Goal: Find specific page/section: Find specific page/section

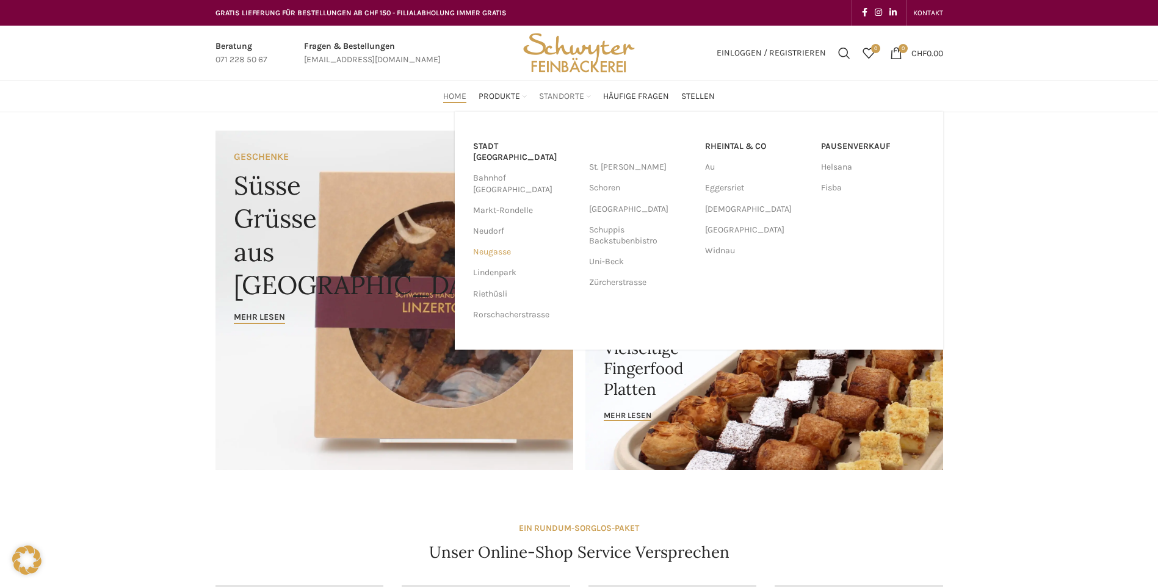
click at [503, 242] on link "Neugasse" at bounding box center [525, 252] width 104 height 21
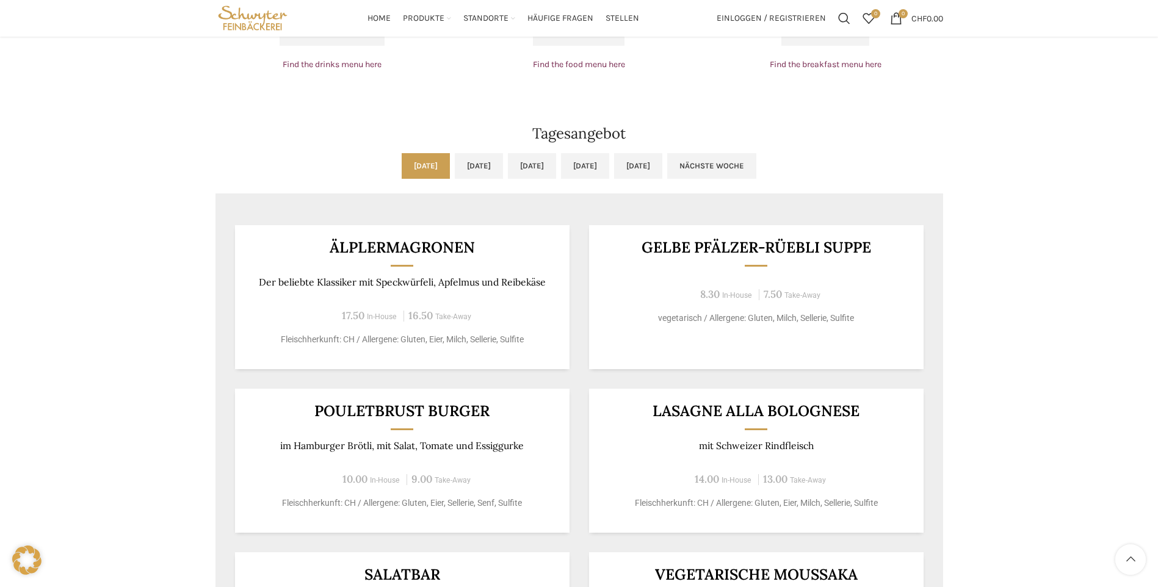
scroll to position [916, 0]
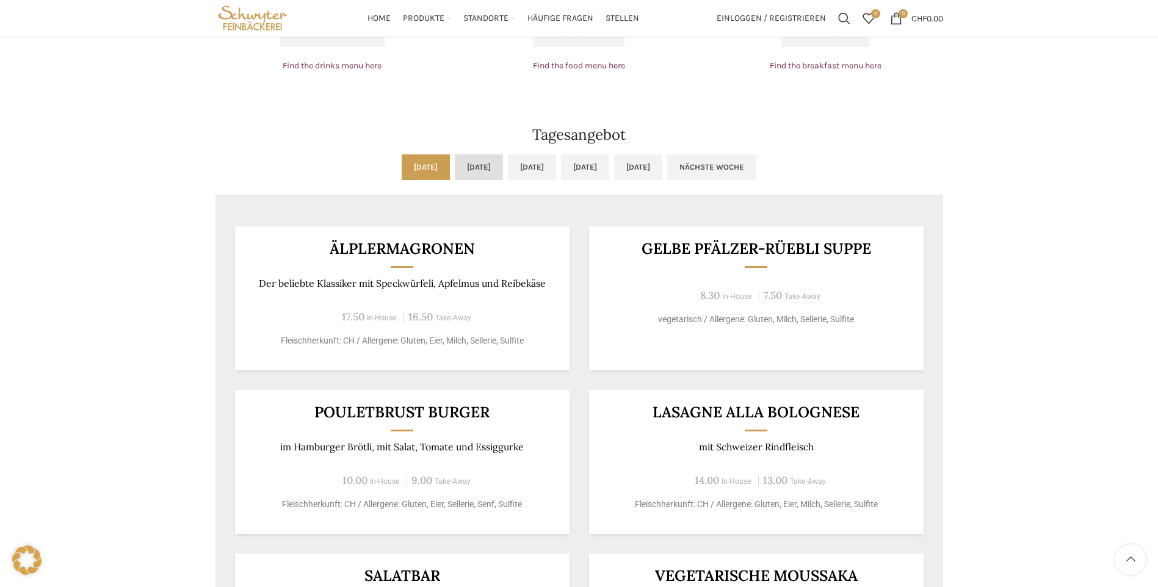
click at [455, 169] on link "[DATE]" at bounding box center [479, 167] width 48 height 26
click at [402, 169] on link "[DATE]" at bounding box center [426, 167] width 48 height 26
click at [455, 165] on link "[DATE]" at bounding box center [479, 167] width 48 height 26
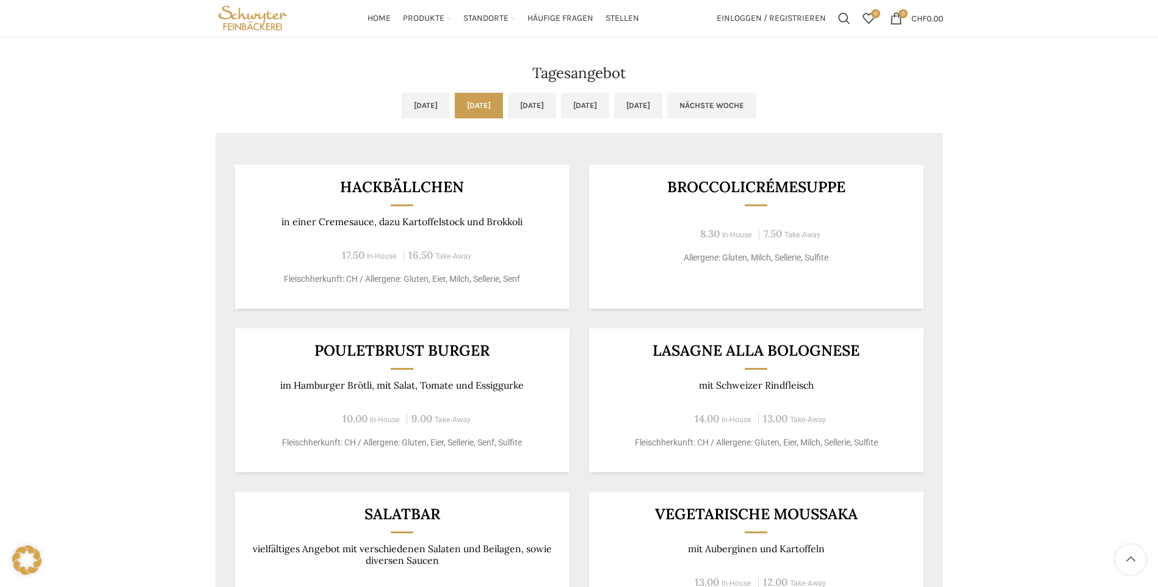
scroll to position [977, 0]
click at [533, 98] on link "[DATE]" at bounding box center [532, 106] width 48 height 26
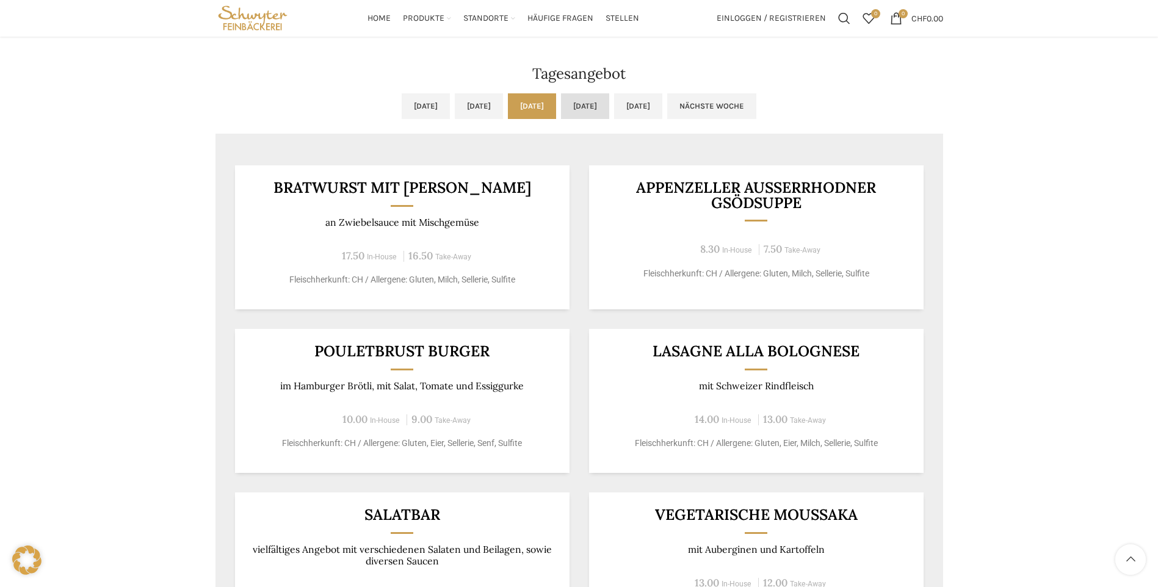
click at [606, 115] on link "Do, 18.09.2025" at bounding box center [585, 106] width 48 height 26
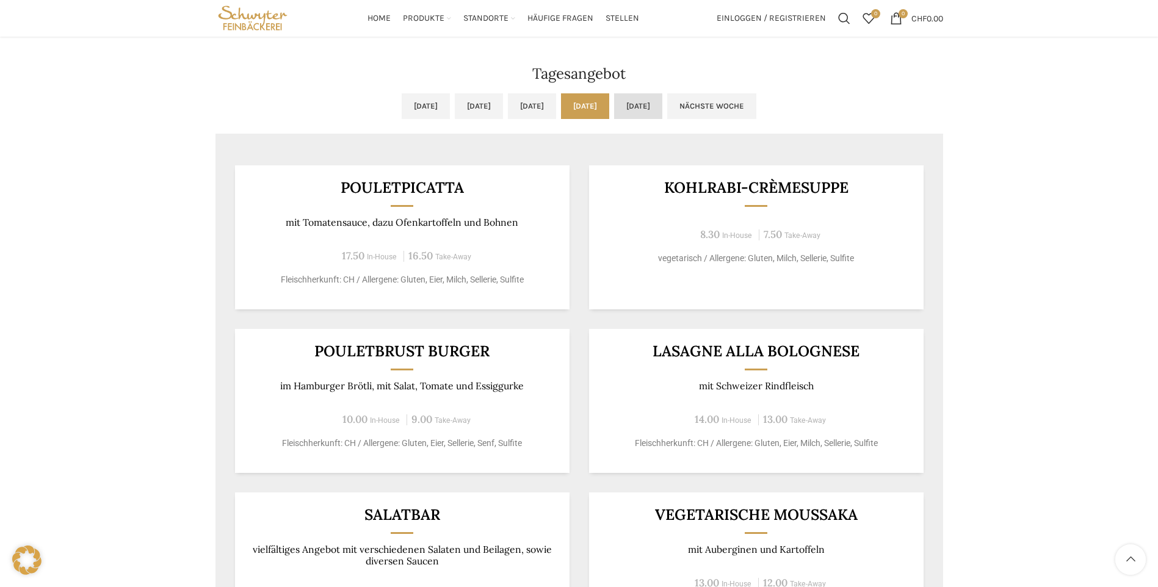
click at [663, 106] on link "Fr, 19.09.2025" at bounding box center [638, 106] width 48 height 26
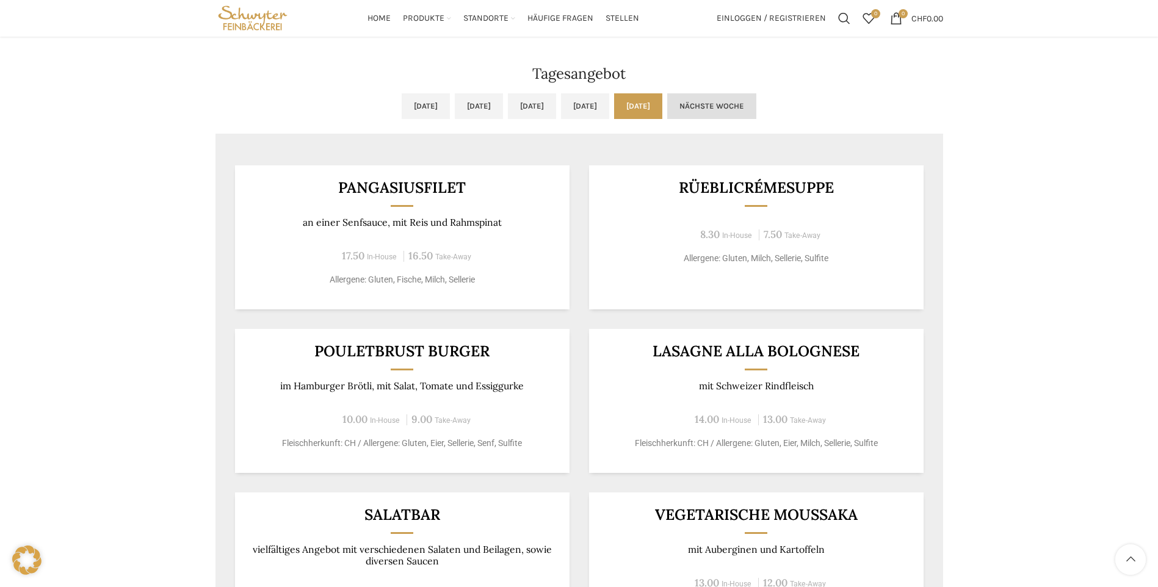
click at [757, 104] on link "Nächste Woche" at bounding box center [711, 106] width 89 height 26
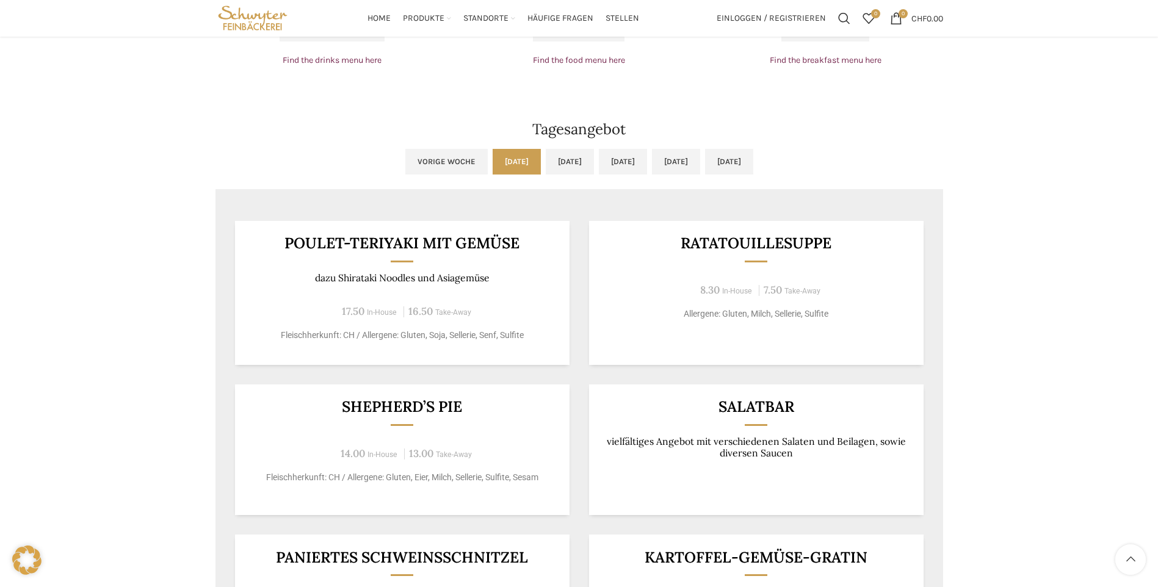
scroll to position [916, 0]
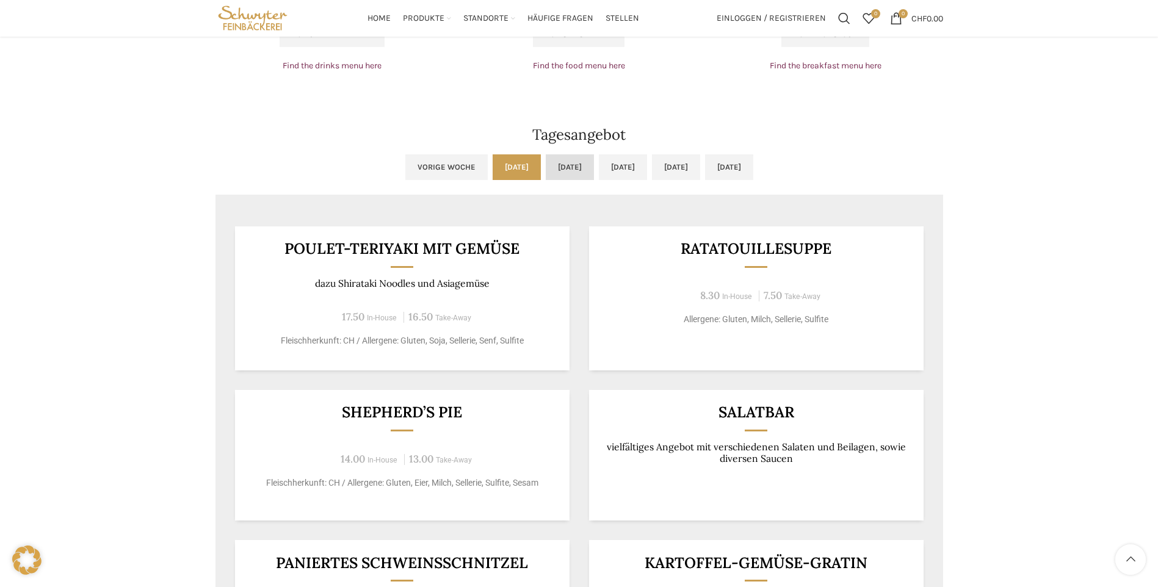
click at [546, 175] on link "Di, 23.09.2025" at bounding box center [570, 167] width 48 height 26
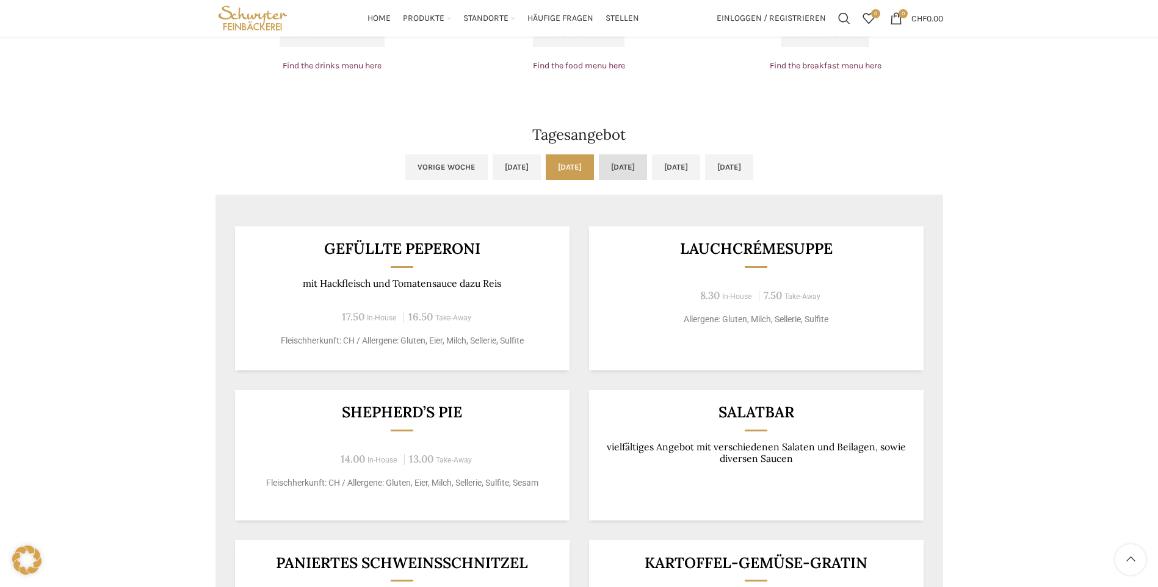
click at [627, 159] on link "Mi, 24.09.2025" at bounding box center [623, 167] width 48 height 26
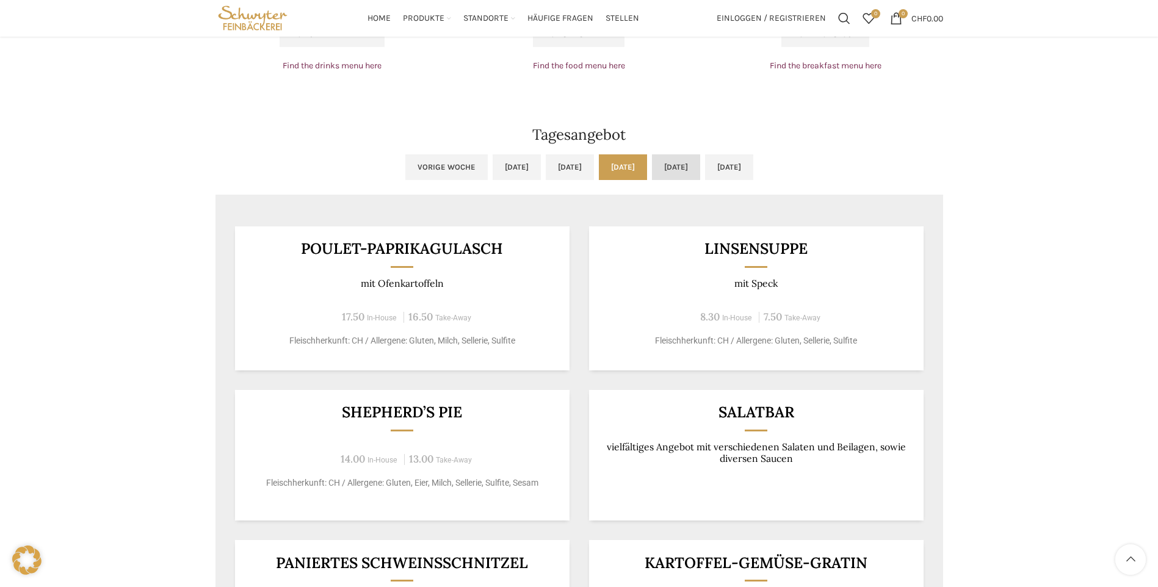
click at [686, 164] on link "Do, 25.09.2025" at bounding box center [676, 167] width 48 height 26
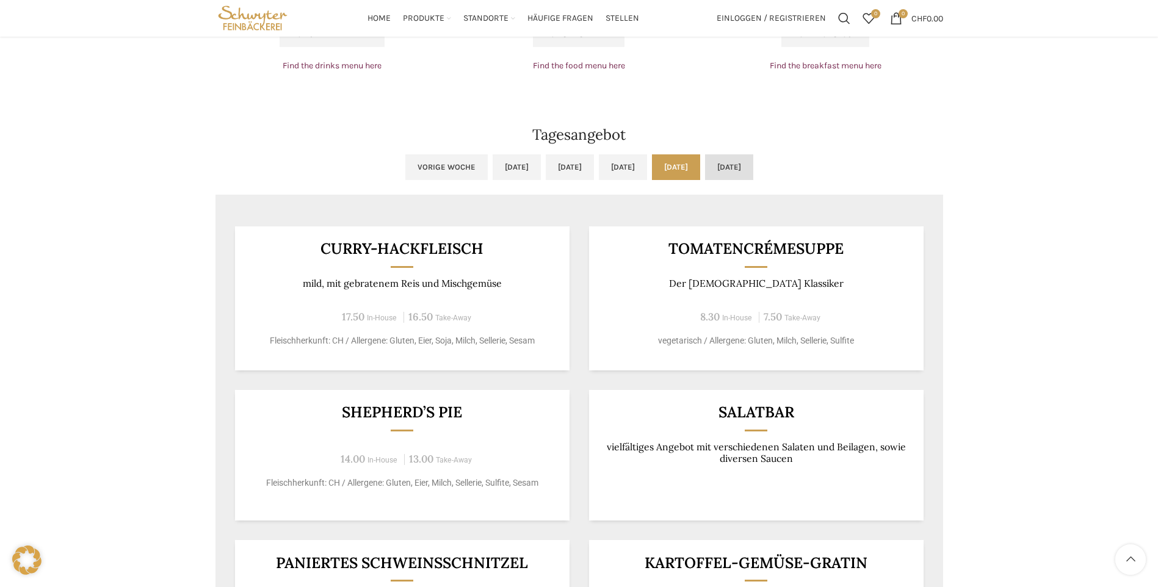
click at [754, 165] on link "Fr, 26.09.2025" at bounding box center [729, 167] width 48 height 26
